Goal: Feedback & Contribution: Contribute content

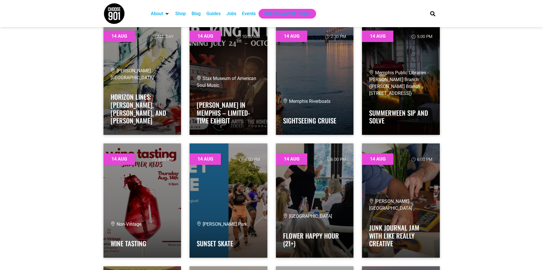
scroll to position [1027, 0]
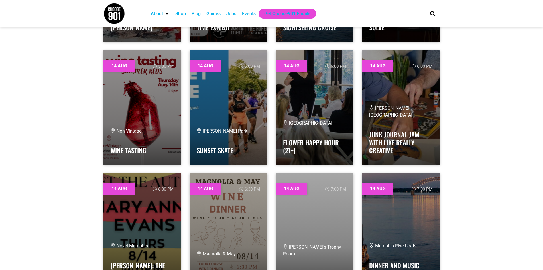
click at [250, 15] on div "Events" at bounding box center [249, 13] width 14 height 7
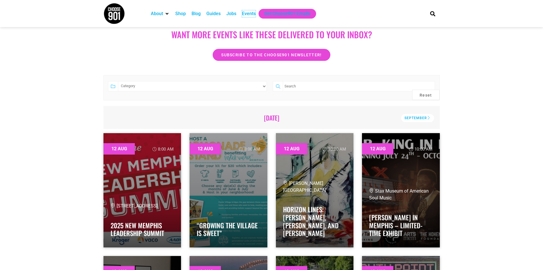
scroll to position [0, 0]
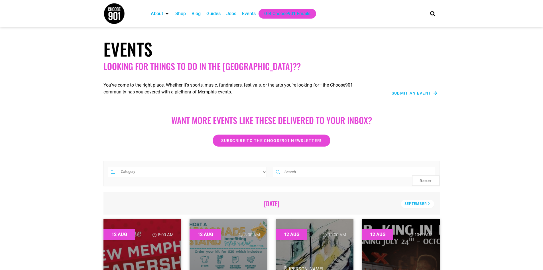
click at [413, 92] on span "Submit an Event" at bounding box center [412, 93] width 40 height 4
click at [428, 94] on span "Submit an Event" at bounding box center [412, 93] width 40 height 4
click at [417, 93] on span "Submit an Event" at bounding box center [412, 93] width 40 height 4
click at [453, 54] on section "Events Looking for things to do in the Bluff City??" at bounding box center [271, 55] width 543 height 39
click at [414, 94] on span "Submit an Event" at bounding box center [412, 93] width 40 height 4
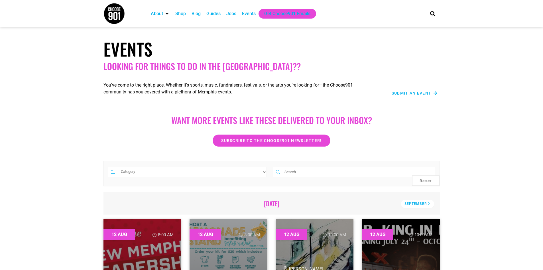
click at [427, 92] on span "Submit an Event" at bounding box center [412, 93] width 40 height 4
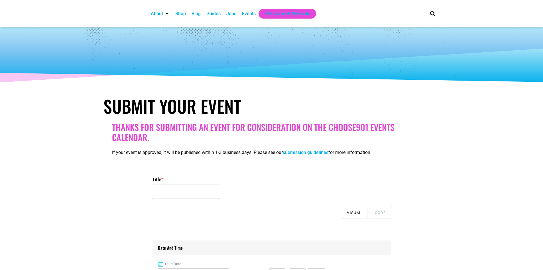
select select
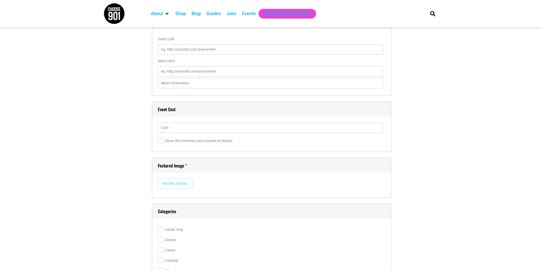
scroll to position [742, 0]
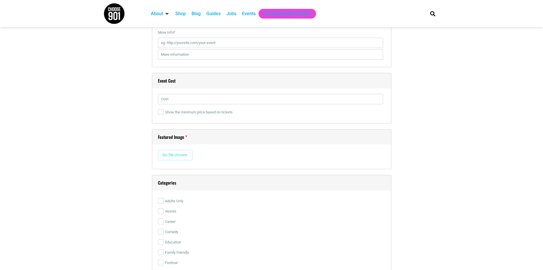
click at [169, 149] on div "Featured Image Remove Image" at bounding box center [272, 149] width 240 height 40
click at [170, 154] on input "file" at bounding box center [175, 155] width 35 height 10
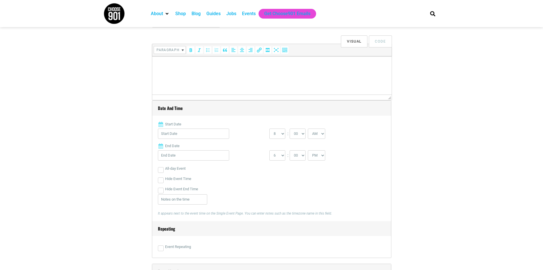
scroll to position [0, 0]
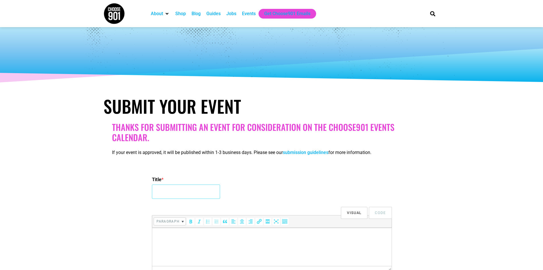
click at [198, 191] on input "Title *" at bounding box center [186, 191] width 68 height 14
click at [293, 189] on div "Title *" at bounding box center [272, 187] width 240 height 27
click at [196, 191] on input "Title *" at bounding box center [186, 191] width 68 height 14
click at [204, 191] on input "School Of Rock Germantown "Open House Block Party"" at bounding box center [186, 191] width 68 height 14
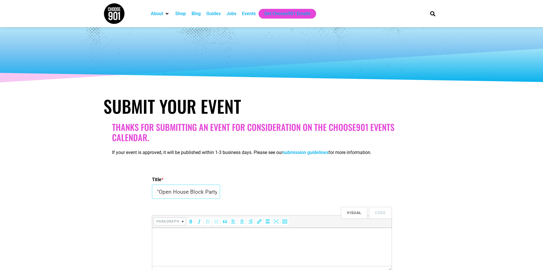
drag, startPoint x: 216, startPoint y: 192, endPoint x: 276, endPoint y: 194, distance: 59.9
click at [276, 194] on div "Title * School Of Rock Germantown "Open House Block Party"" at bounding box center [272, 187] width 240 height 27
click at [218, 191] on input "School Of Rock Germantown "Open House Block Party"" at bounding box center [186, 191] width 68 height 14
drag, startPoint x: 218, startPoint y: 191, endPoint x: 181, endPoint y: 193, distance: 37.1
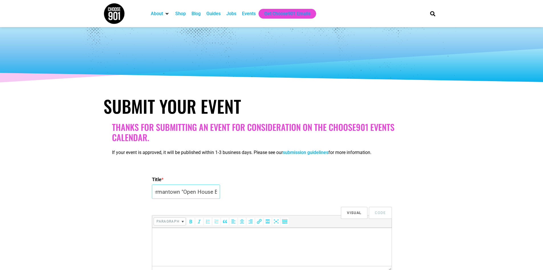
click at [181, 193] on input "School Of Rock Germantown "Open House Block Party"" at bounding box center [186, 191] width 68 height 14
type input "School Of Rock Germantown Takes Over Minglewood"
click at [204, 192] on input "School Of Rock Germantown Takes Over Minglewood" at bounding box center [186, 191] width 68 height 14
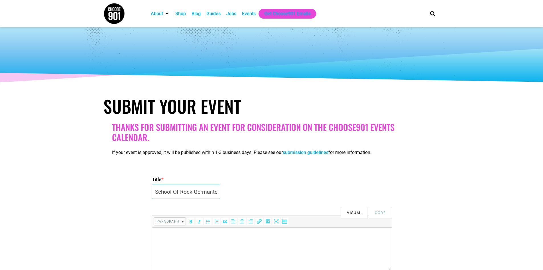
scroll to position [0, 65]
drag, startPoint x: 204, startPoint y: 192, endPoint x: 273, endPoint y: 192, distance: 69.3
click at [273, 192] on div "Title * School Of Rock Germantown Takes Over Minglewood" at bounding box center [272, 187] width 240 height 27
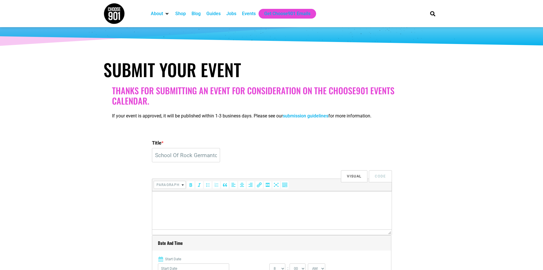
scroll to position [86, 0]
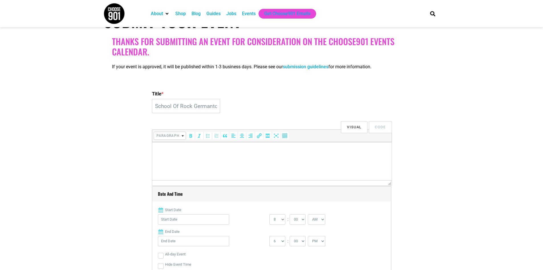
click at [249, 155] on html at bounding box center [272, 150] width 240 height 16
click at [174, 147] on p at bounding box center [272, 149] width 234 height 7
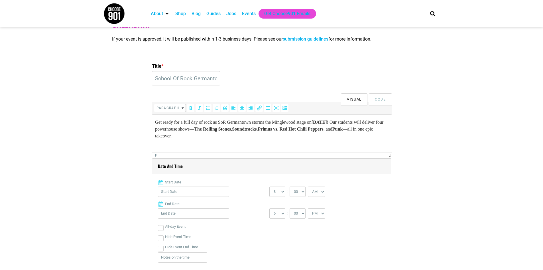
scroll to position [171, 0]
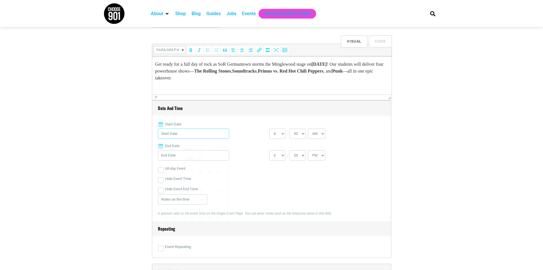
click at [204, 132] on input "Start Date" at bounding box center [193, 133] width 71 height 10
click at [219, 204] on link "24" at bounding box center [218, 208] width 9 height 9
type input "[DATE]"
click at [277, 130] on select "0 1 2 3 4 5 6 7 8 9 10 11 12" at bounding box center [278, 133] width 16 height 10
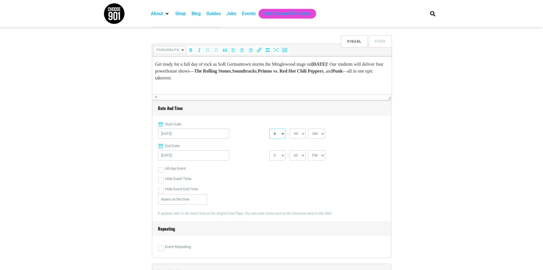
select select "12"
click at [270, 129] on select "0 1 2 3 4 5 6 7 8 9 10 11 12" at bounding box center [278, 133] width 16 height 10
click at [281, 156] on select "1 2 3 4 5 6 7 8 9 10 11 12" at bounding box center [278, 155] width 16 height 10
select select "8"
click at [270, 150] on select "1 2 3 4 5 6 7 8 9 10 11 12" at bounding box center [278, 155] width 16 height 10
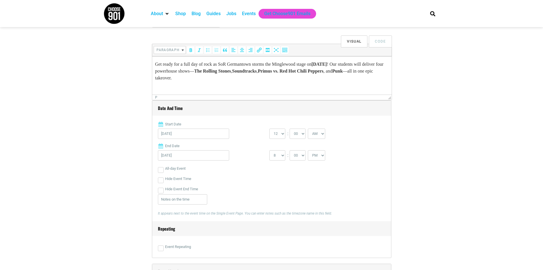
click at [238, 177] on div "Hide Event Time" at bounding box center [272, 178] width 228 height 10
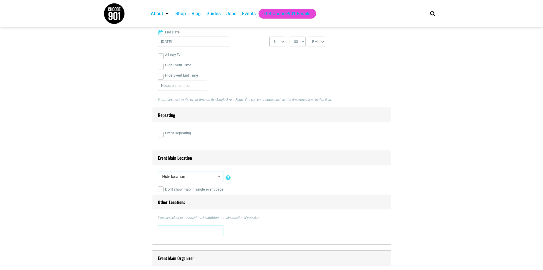
scroll to position [285, 0]
click at [185, 179] on span "Hide location" at bounding box center [191, 176] width 62 height 10
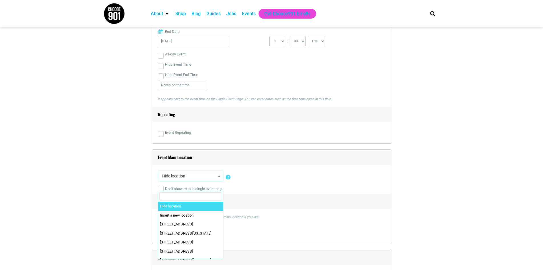
click at [185, 179] on span "Hide location" at bounding box center [191, 176] width 62 height 10
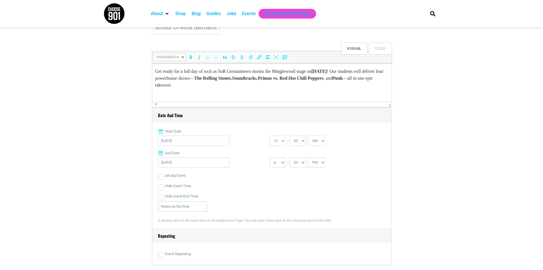
scroll to position [171, 0]
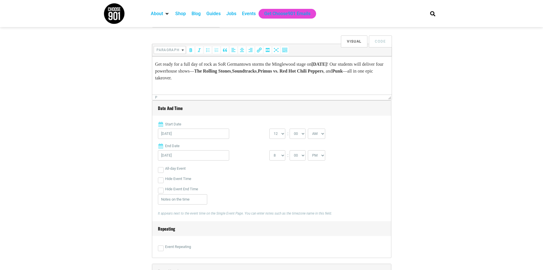
click at [293, 71] on p "Get ready for a full day of rock as SoR Germantown storms the Minglewood stage …" at bounding box center [272, 71] width 234 height 21
click at [292, 72] on p "Get ready for a full day of rock as SoR Germantown storms the Minglewood stage …" at bounding box center [272, 71] width 234 height 21
click at [336, 71] on p "Get ready for a full day of rock as SoR Germantown storms the Minglewood stage …" at bounding box center [272, 71] width 234 height 21
click at [279, 73] on strong "Primus vs. Red Hot Chili Peppers" at bounding box center [312, 70] width 66 height 5
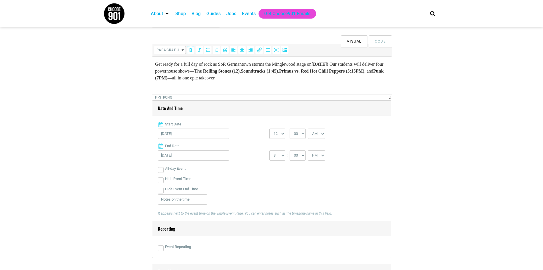
click at [240, 72] on strong "The Rolling Stones (12)" at bounding box center [217, 70] width 46 height 5
click at [285, 71] on strong "Soundtracks (1:45)" at bounding box center [266, 70] width 37 height 5
click at [285, 70] on strong "Soundtracks (1:45)" at bounding box center [266, 70] width 37 height 5
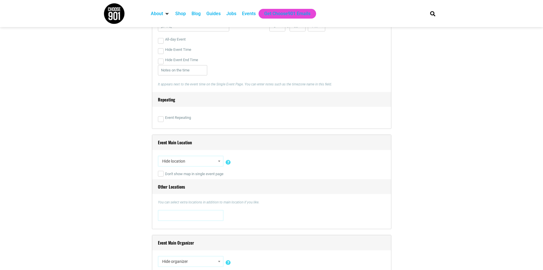
scroll to position [314, 0]
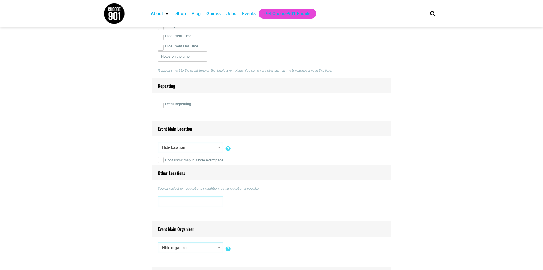
click at [211, 153] on span "Hide location" at bounding box center [191, 147] width 66 height 11
click at [210, 148] on span "Hide location" at bounding box center [191, 147] width 62 height 10
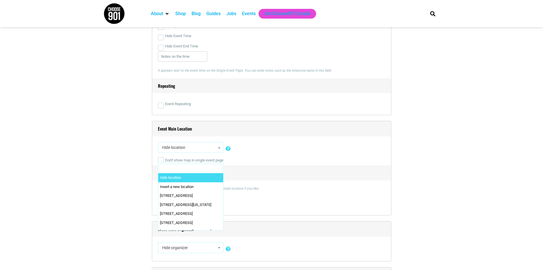
type input "b"
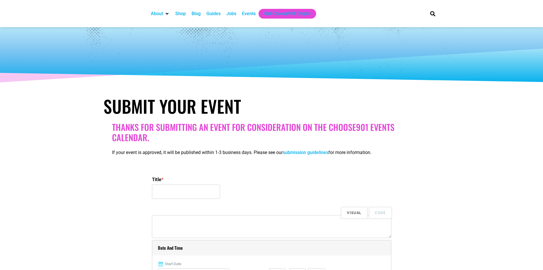
select select
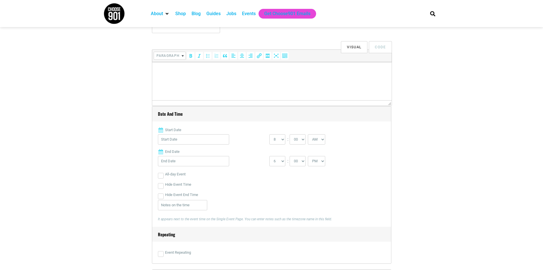
scroll to position [167, 0]
click at [193, 76] on html at bounding box center [272, 68] width 240 height 16
drag, startPoint x: 195, startPoint y: 74, endPoint x: 176, endPoint y: 74, distance: 18.8
drag, startPoint x: 176, startPoint y: 74, endPoint x: 157, endPoint y: 76, distance: 18.6
drag, startPoint x: 157, startPoint y: 76, endPoint x: 162, endPoint y: 65, distance: 11.8
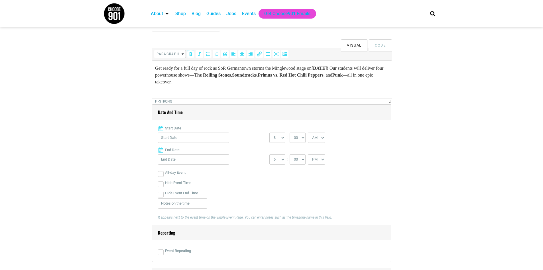
click at [231, 76] on strong "The Rolling Stones" at bounding box center [212, 74] width 37 height 5
click at [343, 75] on p "Get ready for a full day of rock as SoR Germantown storms the Minglewood stage …" at bounding box center [272, 75] width 234 height 21
click at [343, 74] on p "Get ready for a full day of rock as SoR Germantown storms the Minglewood stage …" at bounding box center [272, 75] width 234 height 21
click at [342, 76] on p "Get ready for a full day of rock as SoR Germantown storms the Minglewood stage …" at bounding box center [272, 75] width 234 height 21
click at [293, 77] on strong "Primus vs. Red Hot Chili Peppers" at bounding box center [326, 74] width 66 height 5
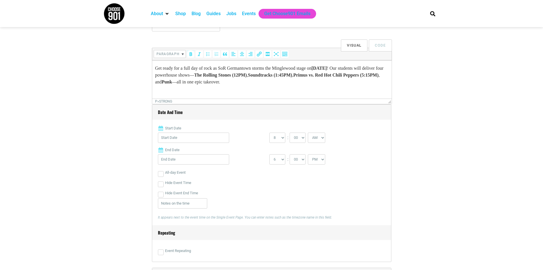
click at [261, 83] on p "Get ready for a full day of rock as SoR Germantown storms the Minglewood stage …" at bounding box center [272, 75] width 234 height 21
click at [187, 140] on input "Start Date" at bounding box center [193, 137] width 71 height 10
click at [218, 208] on link "24" at bounding box center [218, 212] width 9 height 9
type input "[DATE]"
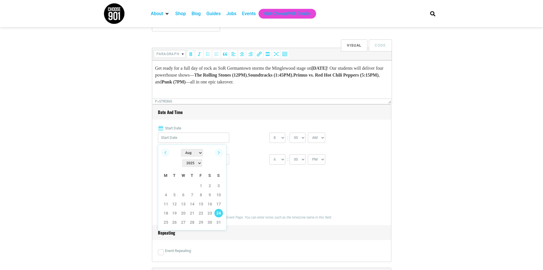
type input "[DATE]"
click at [195, 137] on input "[DATE]" at bounding box center [193, 137] width 71 height 10
click at [285, 196] on div "Hide Event End Time" at bounding box center [272, 193] width 228 height 10
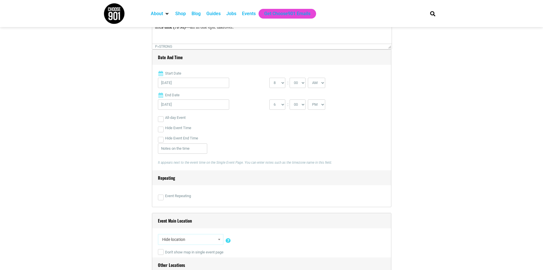
scroll to position [224, 0]
click at [273, 100] on select "1 2 3 4 5 6 7 8 9 10 11 12" at bounding box center [278, 102] width 16 height 10
select select "9"
click at [270, 97] on select "1 2 3 4 5 6 7 8 9 10 11 12" at bounding box center [278, 102] width 16 height 10
click at [254, 137] on div "Hide Event End Time" at bounding box center [272, 136] width 228 height 10
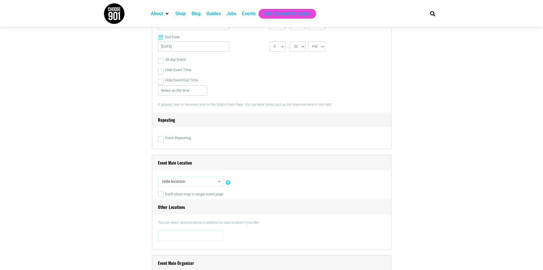
scroll to position [281, 0]
click at [183, 180] on span "Hide location" at bounding box center [191, 180] width 62 height 10
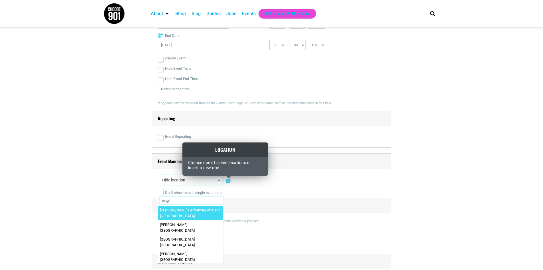
type input "mingle"
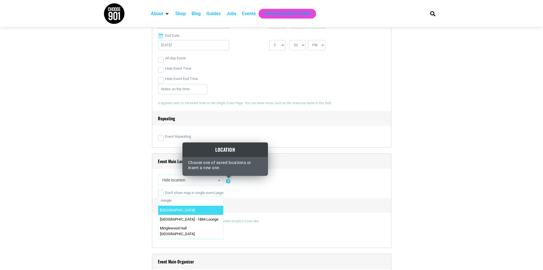
select select "2486"
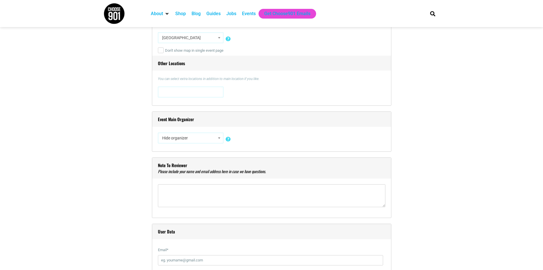
scroll to position [424, 0]
click at [200, 139] on span "Hide organizer" at bounding box center [191, 137] width 62 height 10
type input "school of ro"
select select "2201"
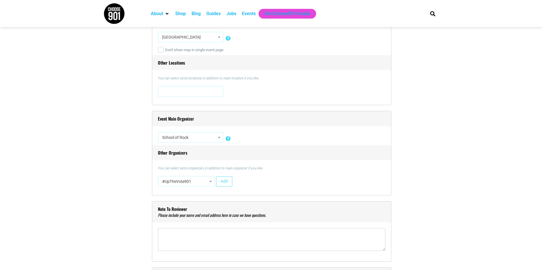
click at [200, 181] on span "#UpTheVote901" at bounding box center [186, 181] width 53 height 10
click at [200, 179] on span "#UpTheVote901" at bounding box center [186, 181] width 53 height 10
click at [191, 181] on span "#UpTheVote901" at bounding box center [186, 181] width 53 height 10
click at [294, 164] on div "Other Organizers You can select extra organizers in addition to main organizer …" at bounding box center [272, 167] width 228 height 44
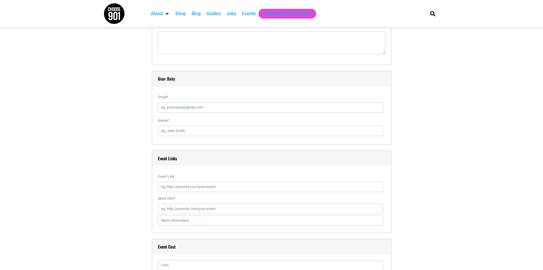
scroll to position [623, 0]
click at [184, 105] on input "Email *" at bounding box center [270, 104] width 225 height 10
type input "[EMAIL_ADDRESS][DOMAIN_NAME]"
click at [187, 130] on input "Name *" at bounding box center [270, 127] width 225 height 10
type input "[PERSON_NAME]"
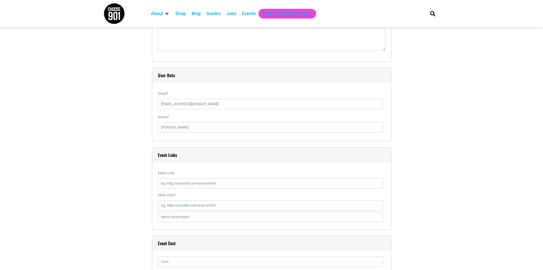
click at [134, 197] on div "Title * Visual Code b i link b-quote del ins img ul ol li code more close tags …" at bounding box center [272, 89] width 337 height 1101
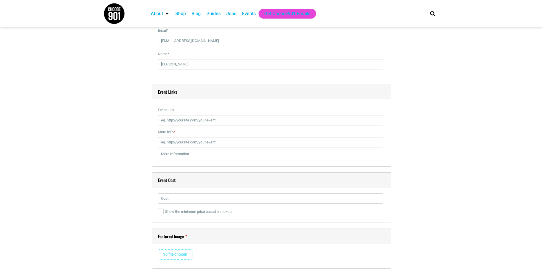
scroll to position [738, 0]
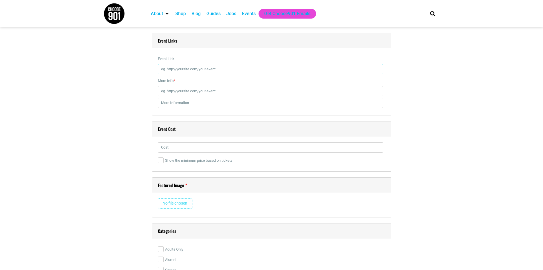
click at [205, 71] on input "Event Link" at bounding box center [270, 69] width 225 height 10
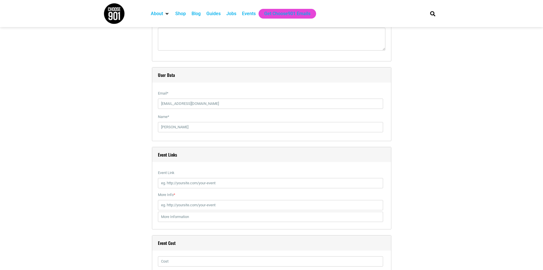
scroll to position [623, 0]
click at [441, 139] on div "Title * Visual Code b i link b-quote del ins img ul ol li code more close tags …" at bounding box center [272, 89] width 342 height 1107
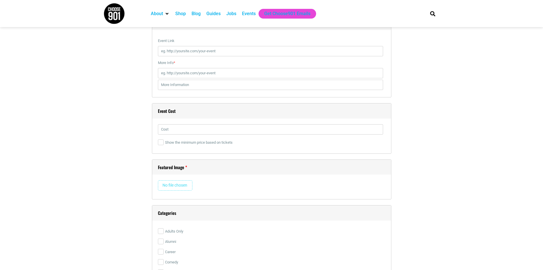
scroll to position [795, 0]
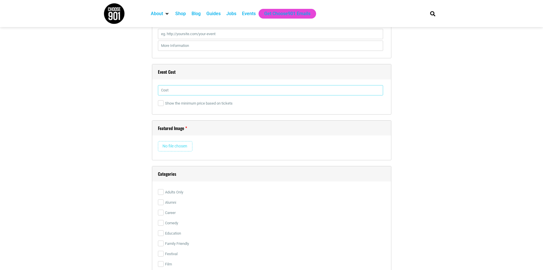
click at [183, 94] on input "text" at bounding box center [270, 90] width 225 height 10
type input "10"
click at [173, 146] on input "file" at bounding box center [175, 146] width 35 height 10
type input "C:\fakepath\ChatGPT Image [DATE], 02_45_55 PM.png"
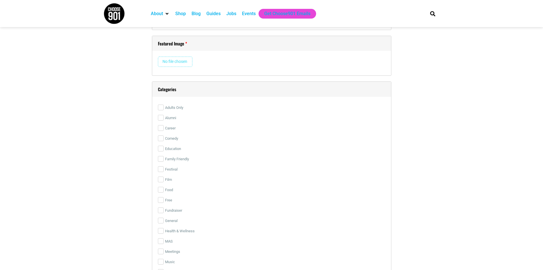
scroll to position [880, 0]
click at [172, 149] on label "Education" at bounding box center [272, 147] width 228 height 10
click at [164, 149] on input "Education" at bounding box center [161, 147] width 6 height 6
checkbox input "true"
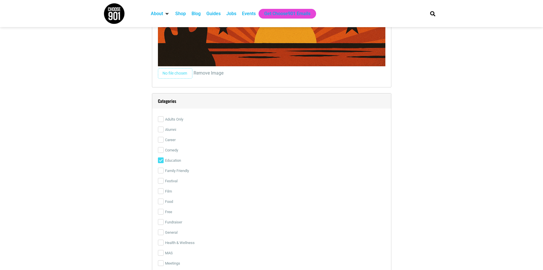
scroll to position [1023, 0]
